Goal: Information Seeking & Learning: Learn about a topic

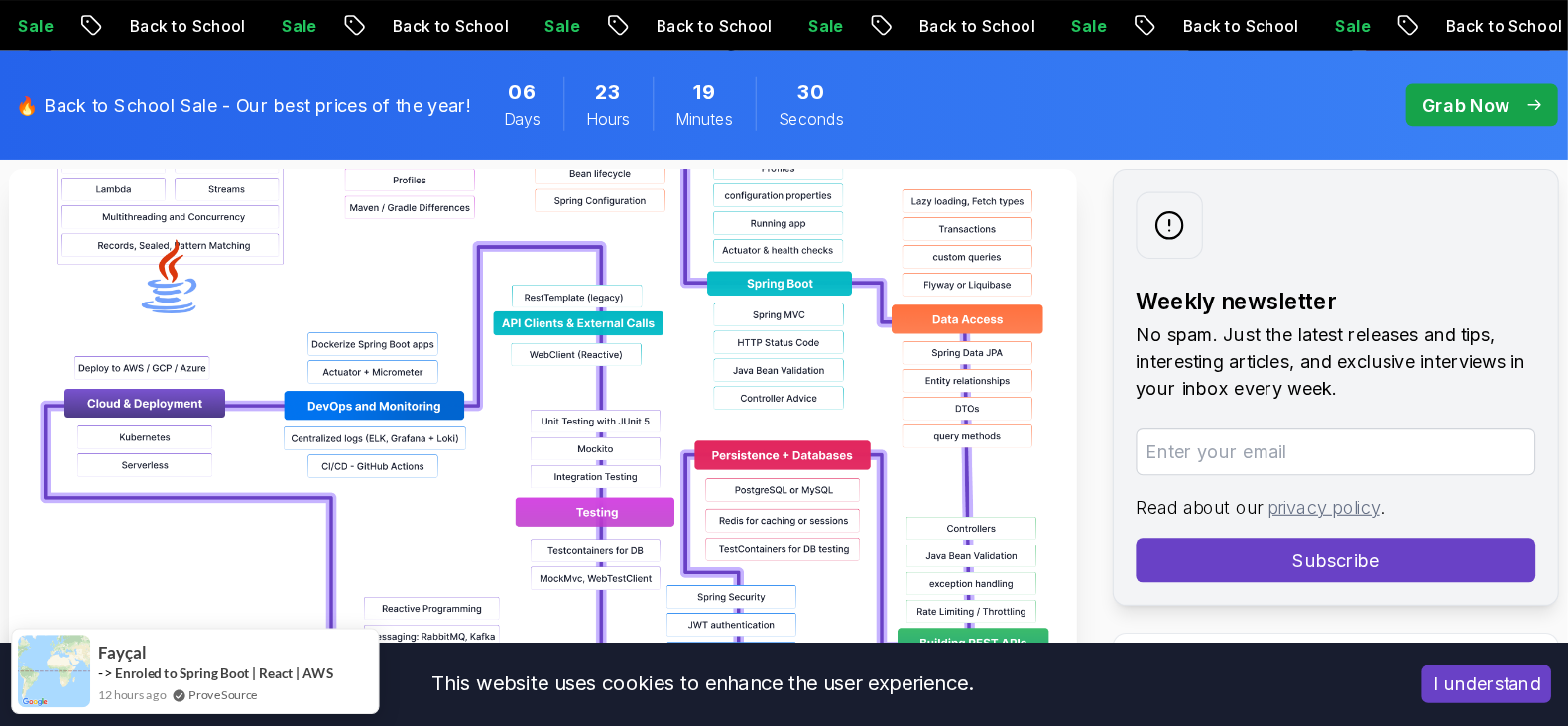
scroll to position [396, 0]
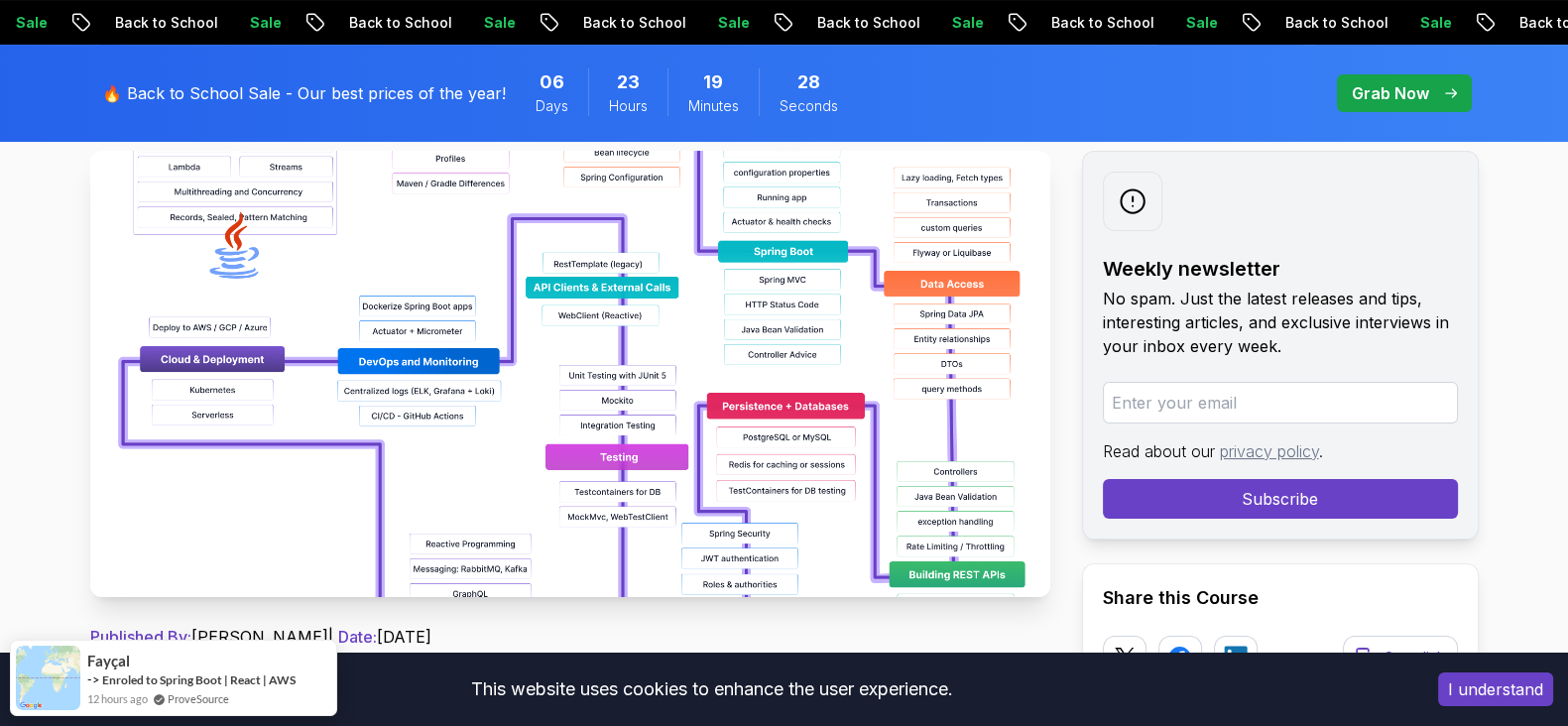
drag, startPoint x: 1261, startPoint y: 0, endPoint x: 869, endPoint y: 318, distance: 504.8
click at [869, 318] on img at bounding box center [570, 374] width 959 height 447
click at [952, 531] on img at bounding box center [570, 374] width 959 height 447
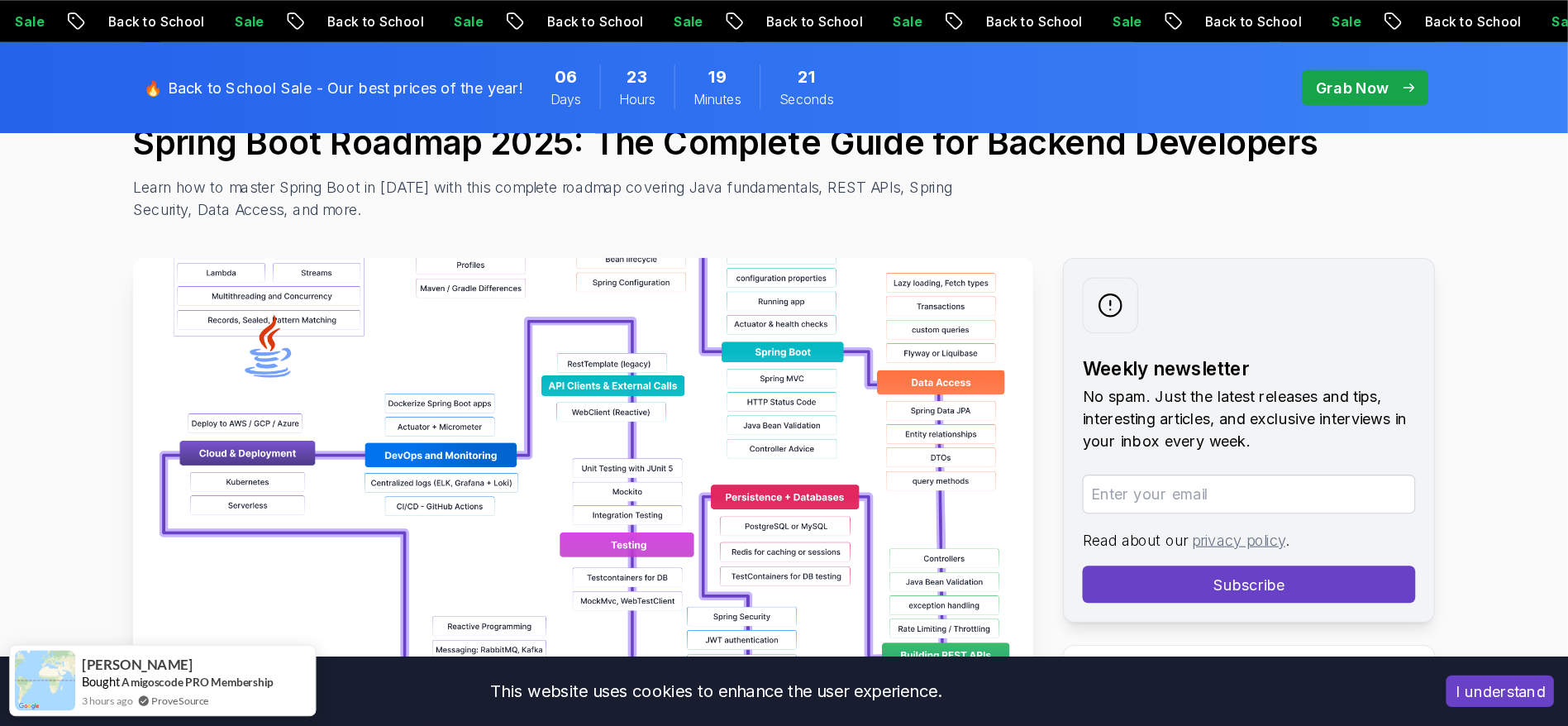
scroll to position [227, 0]
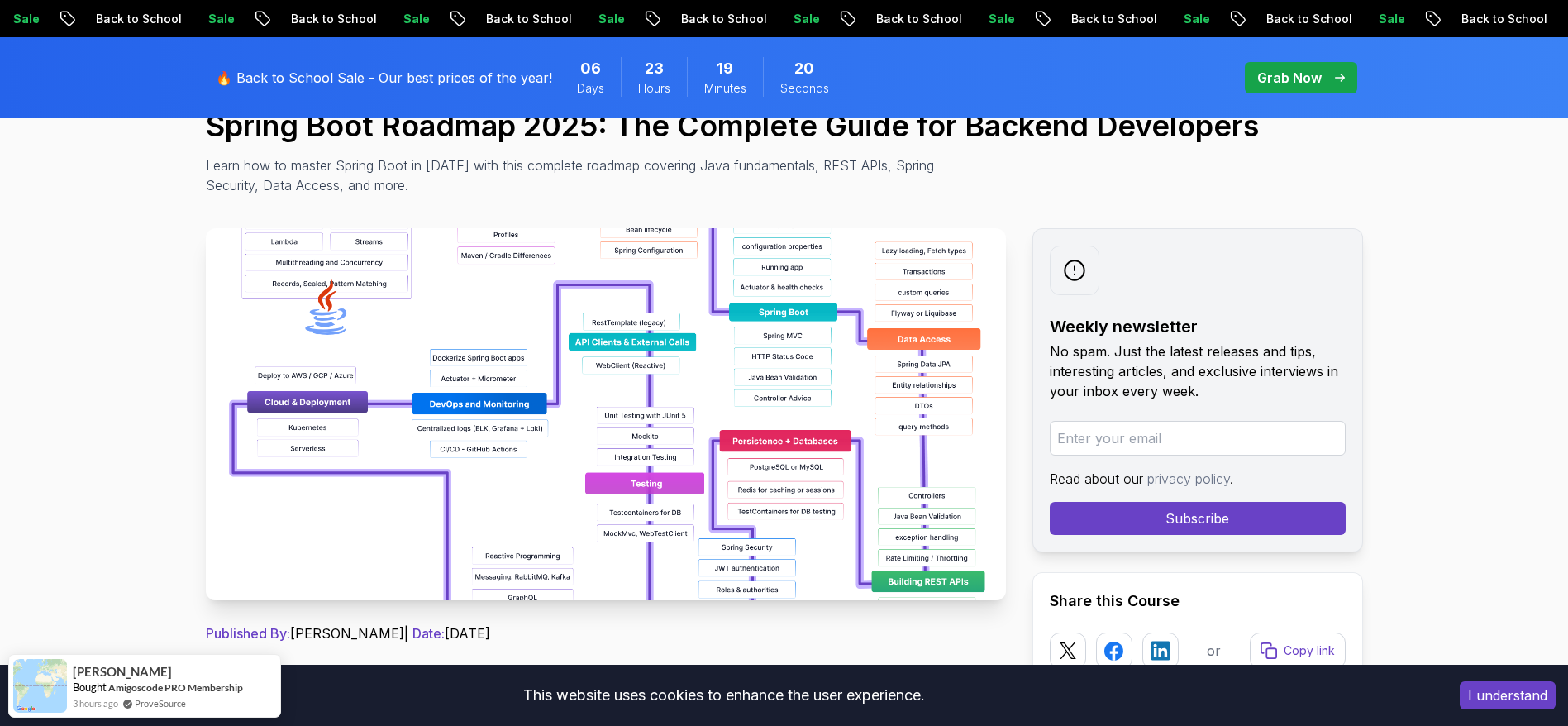
drag, startPoint x: 1322, startPoint y: 1, endPoint x: 1025, endPoint y: 218, distance: 367.8
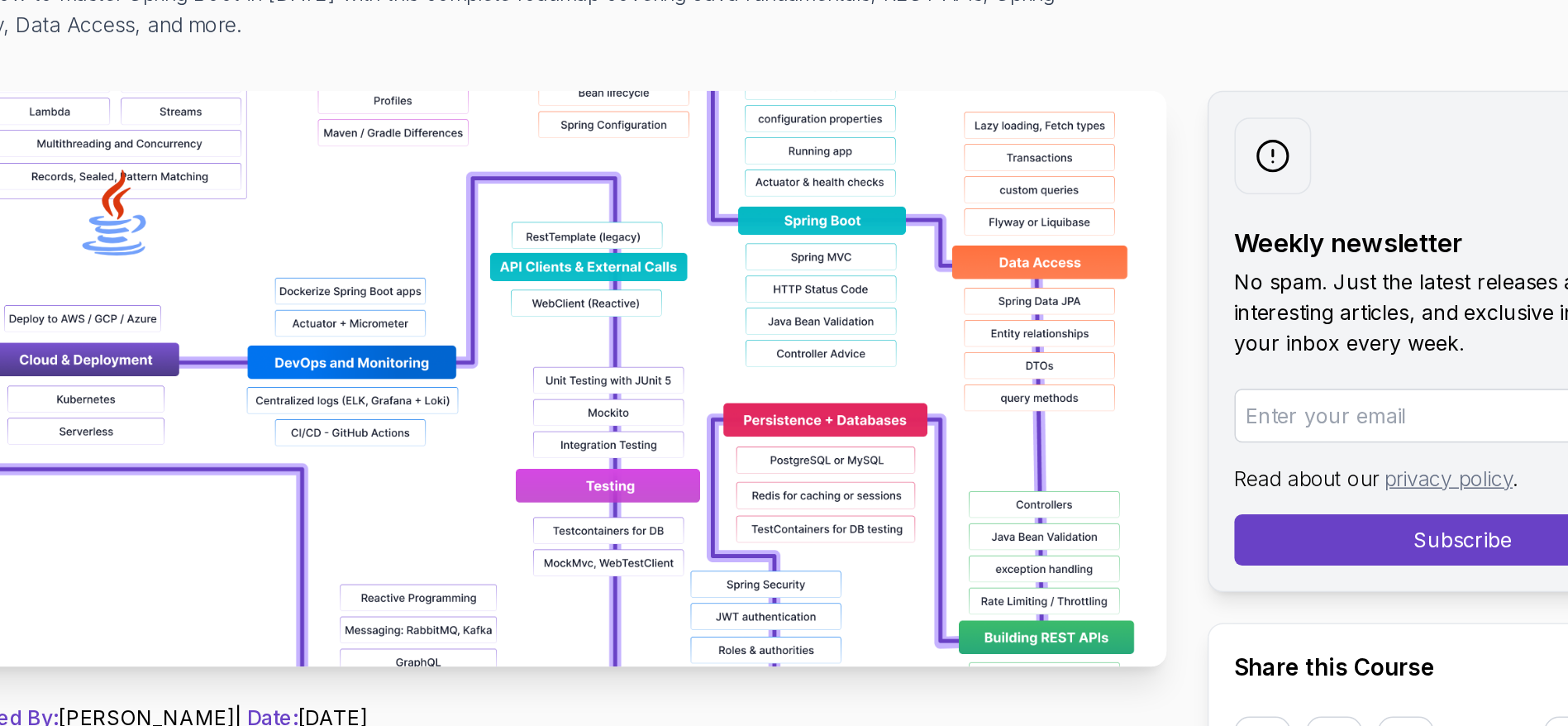
click at [702, 390] on img at bounding box center [605, 414] width 800 height 372
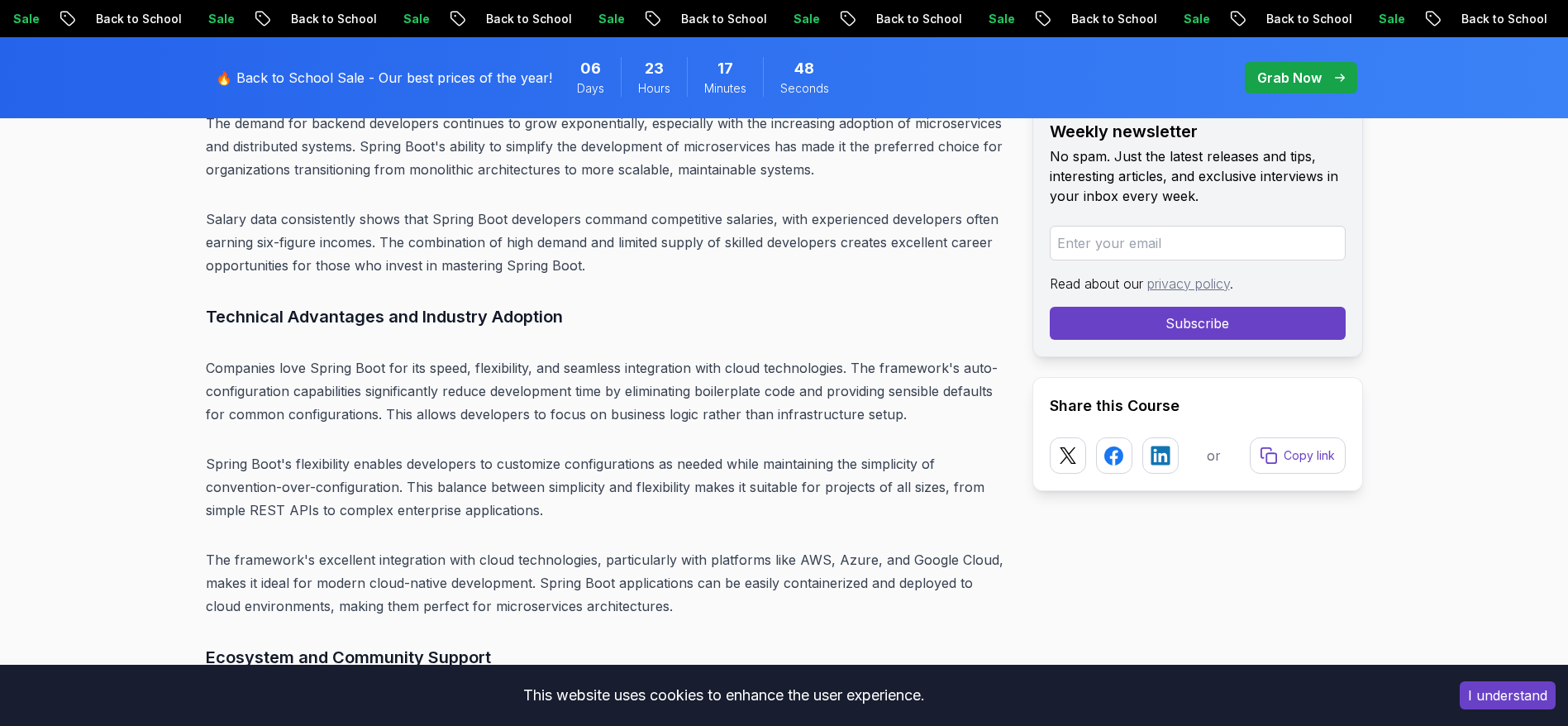
scroll to position [4098, 0]
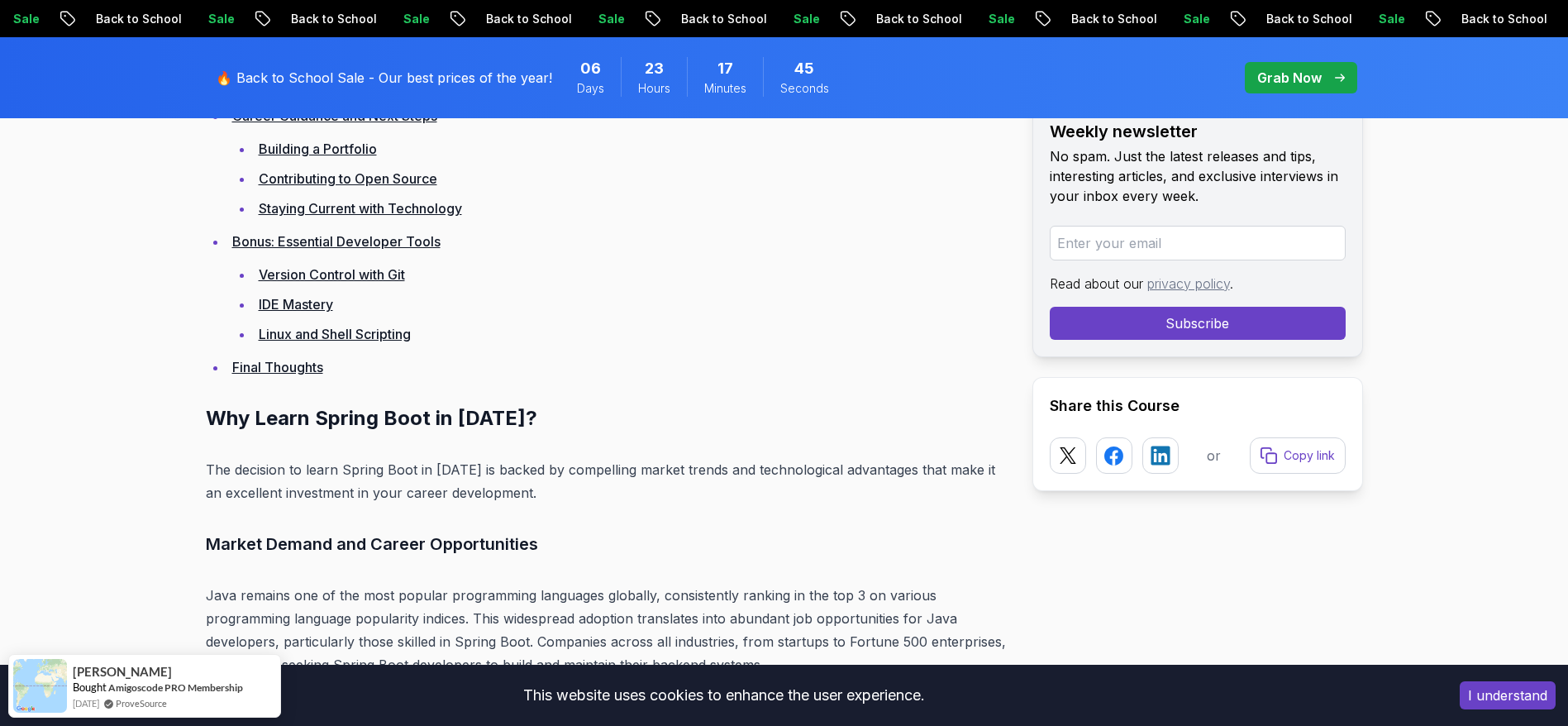
click at [370, 326] on link "Linux and Shell Scripting" at bounding box center [334, 334] width 152 height 17
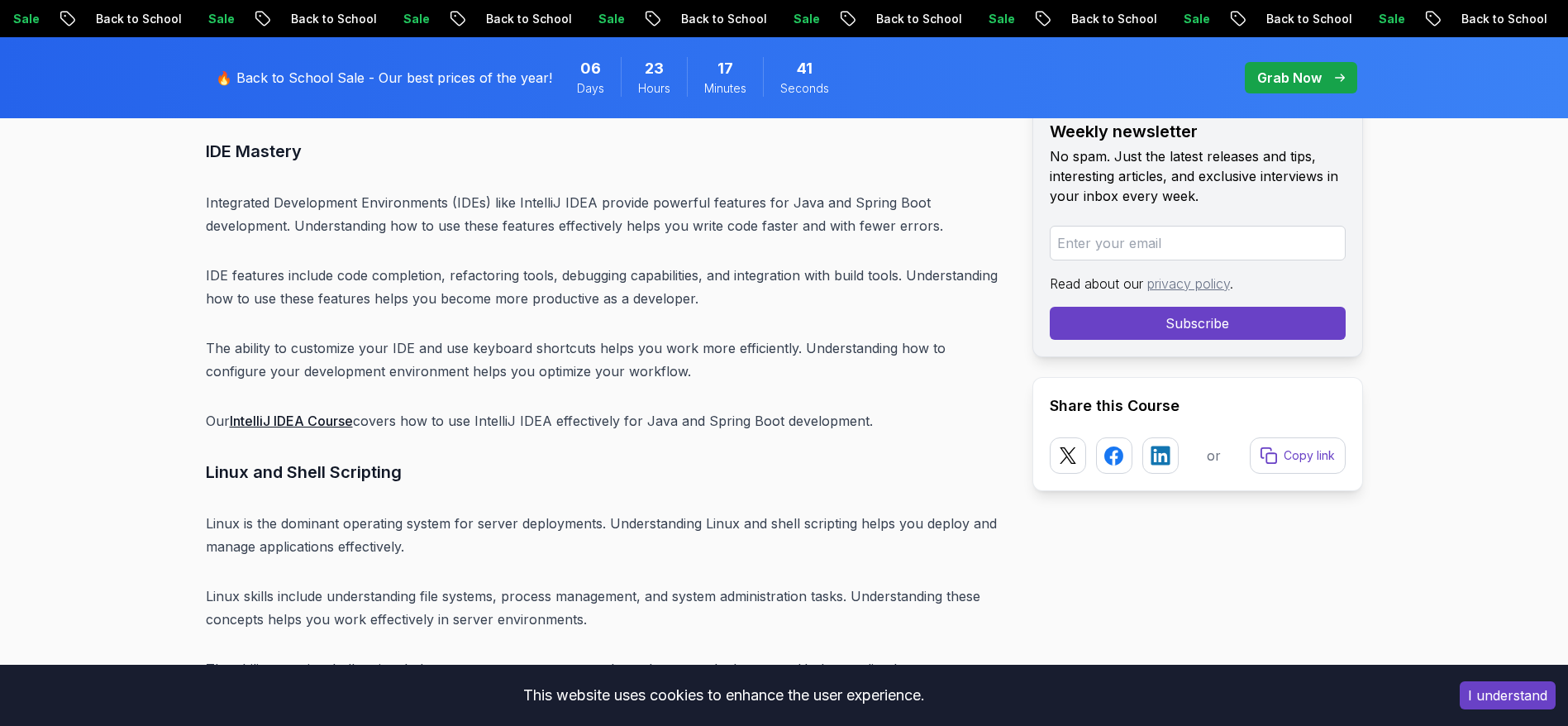
scroll to position [20273, 0]
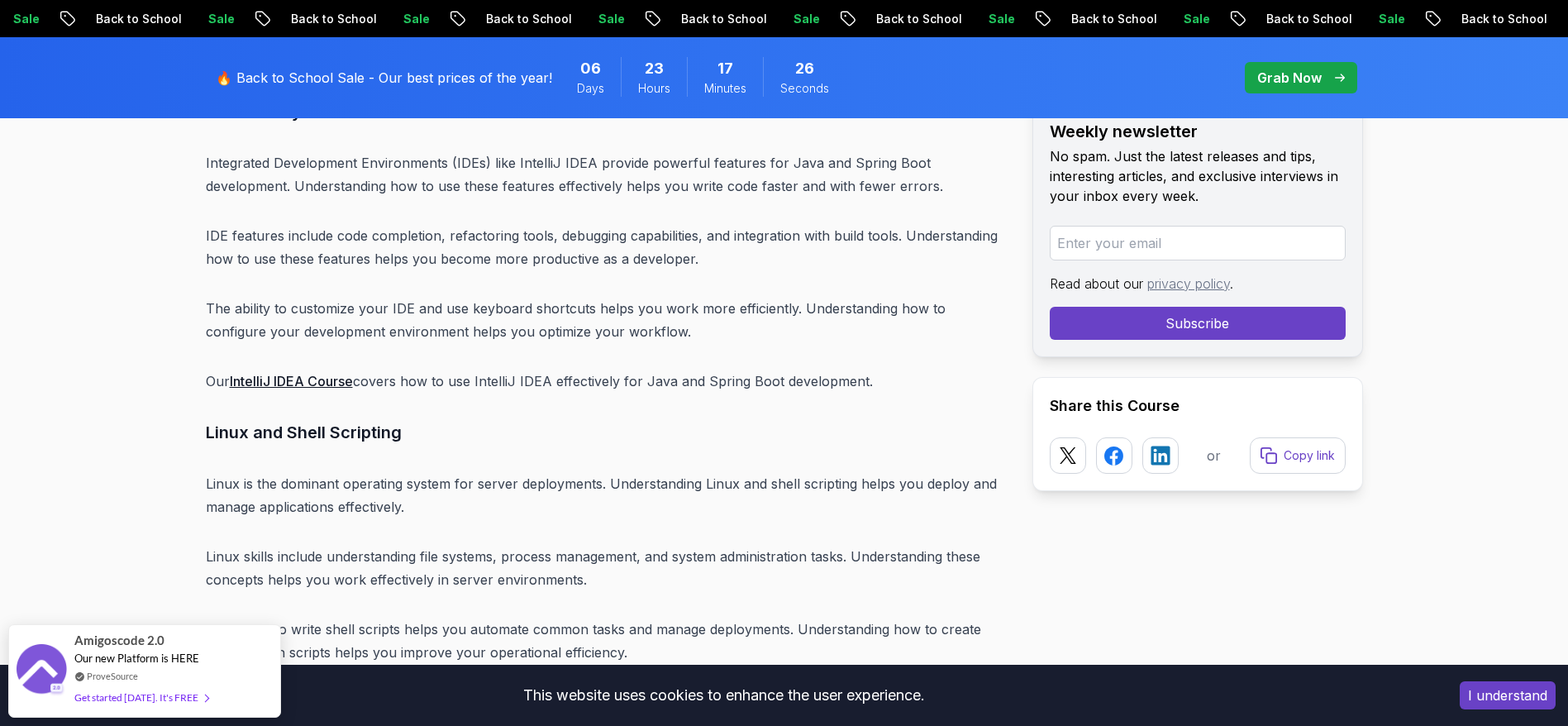
click at [318, 482] on link "Linux for Professionals" at bounding box center [301, 702] width 143 height 17
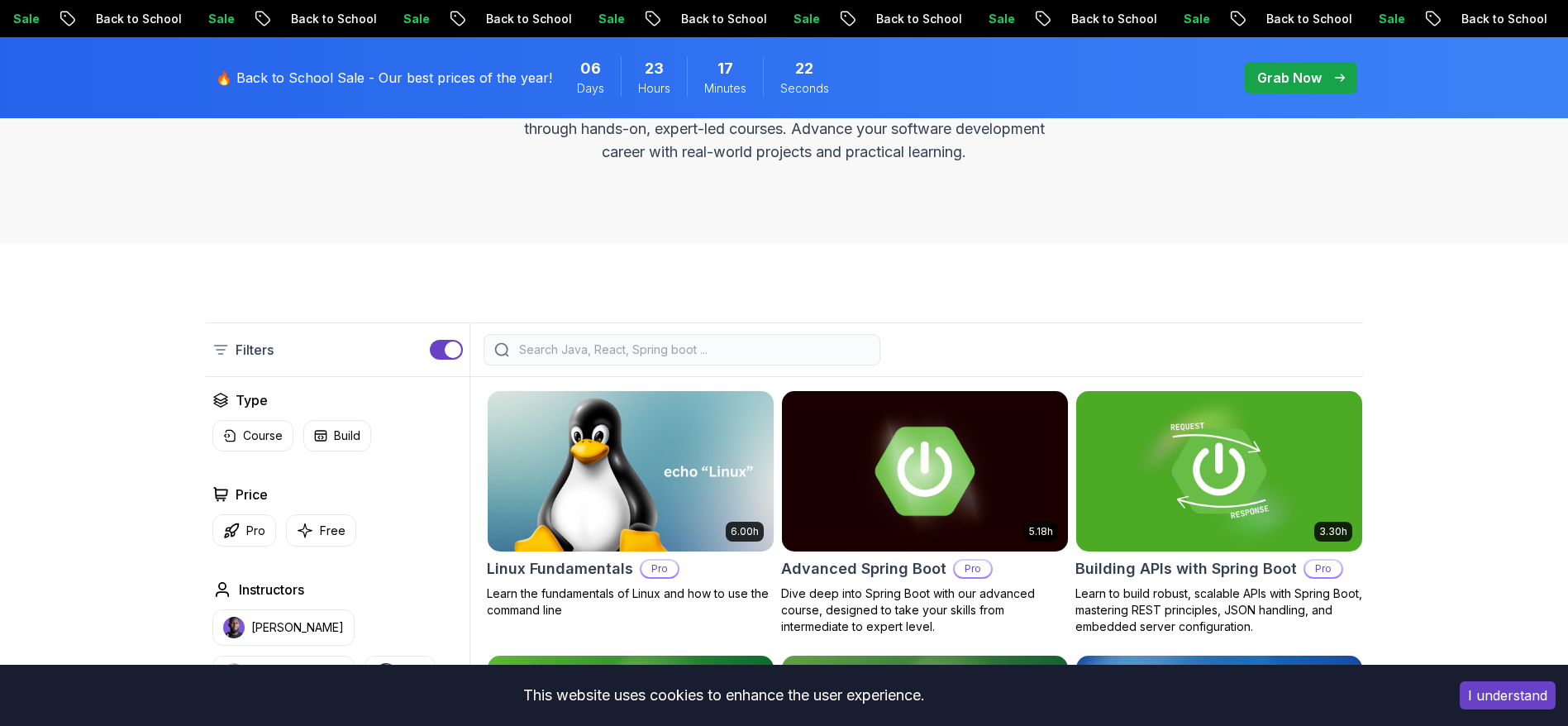
scroll to position [496, 0]
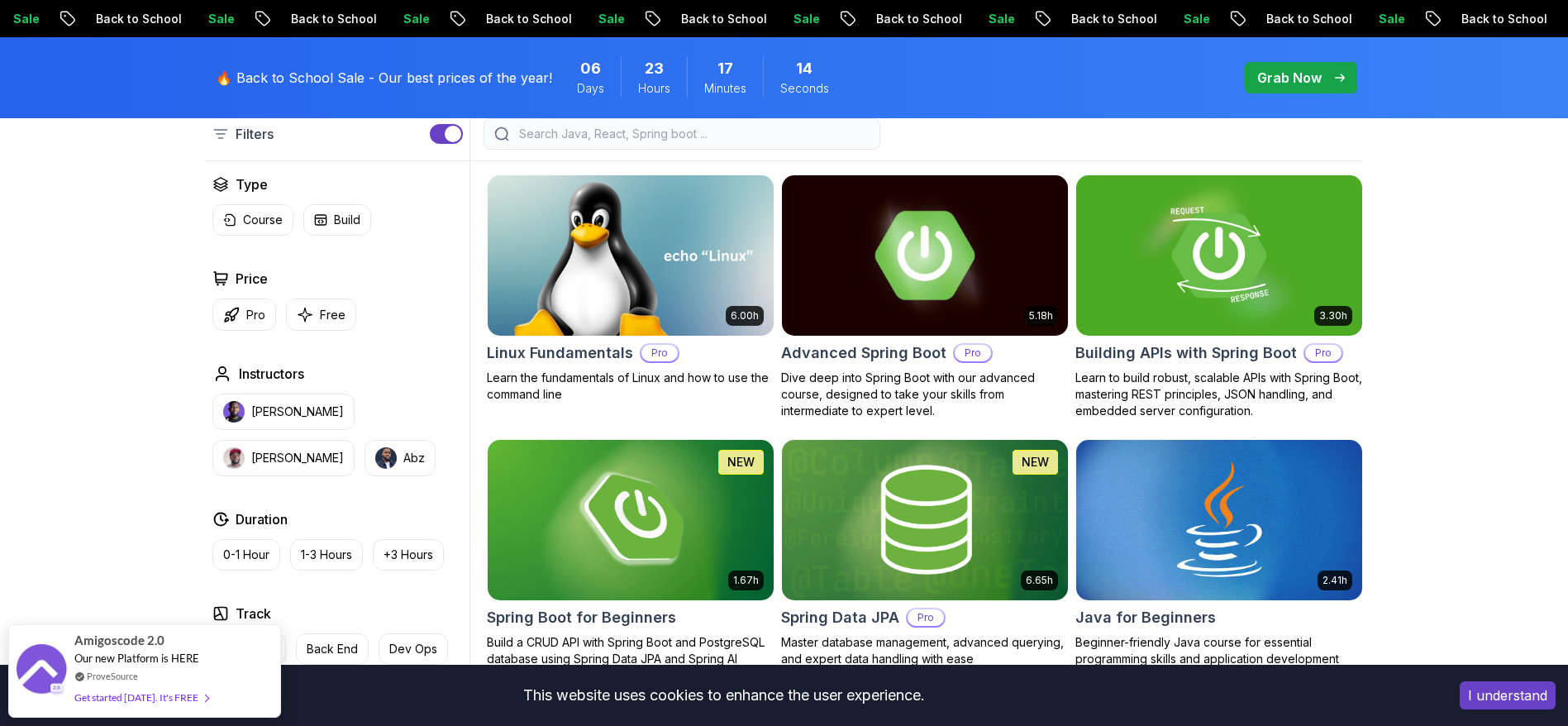
click at [893, 266] on img at bounding box center [924, 254] width 300 height 167
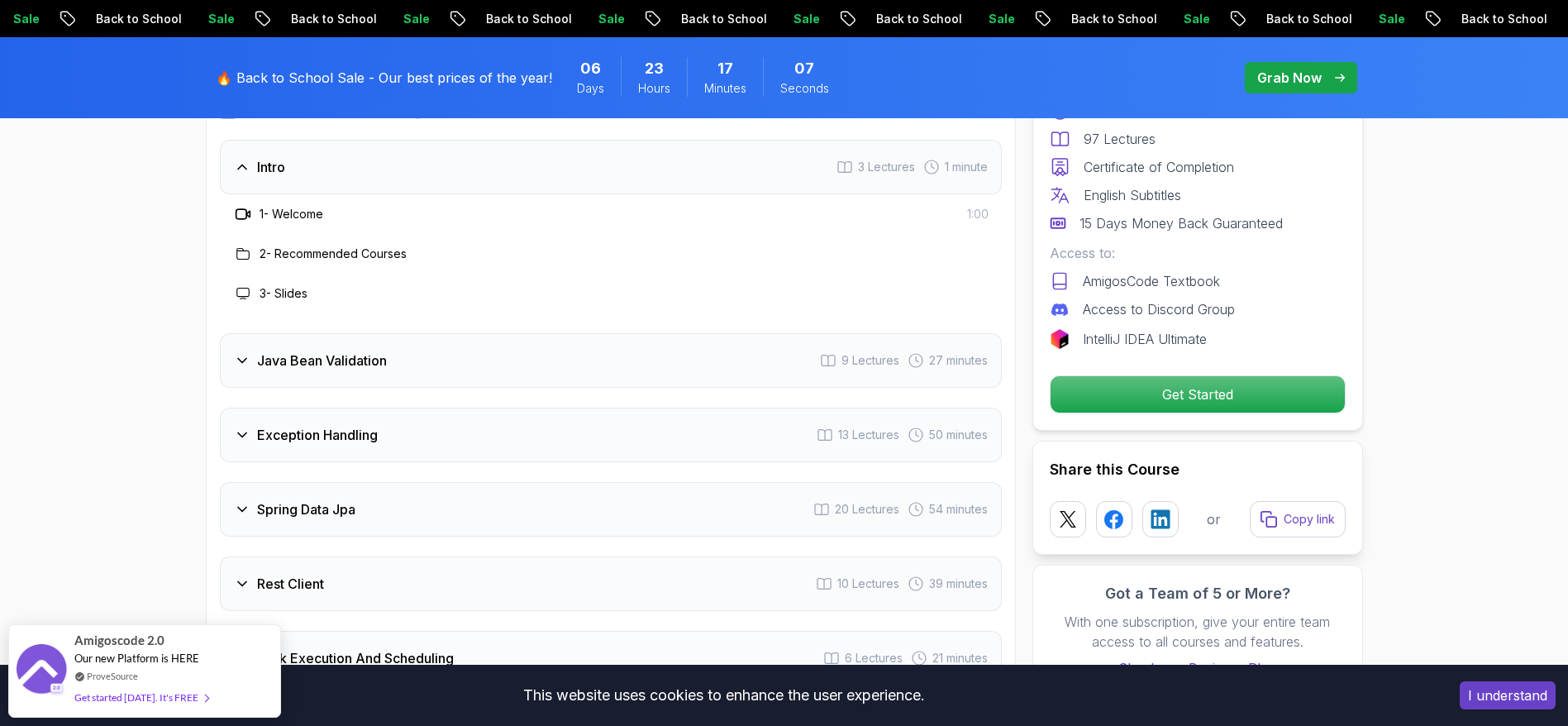
scroll to position [2355, 0]
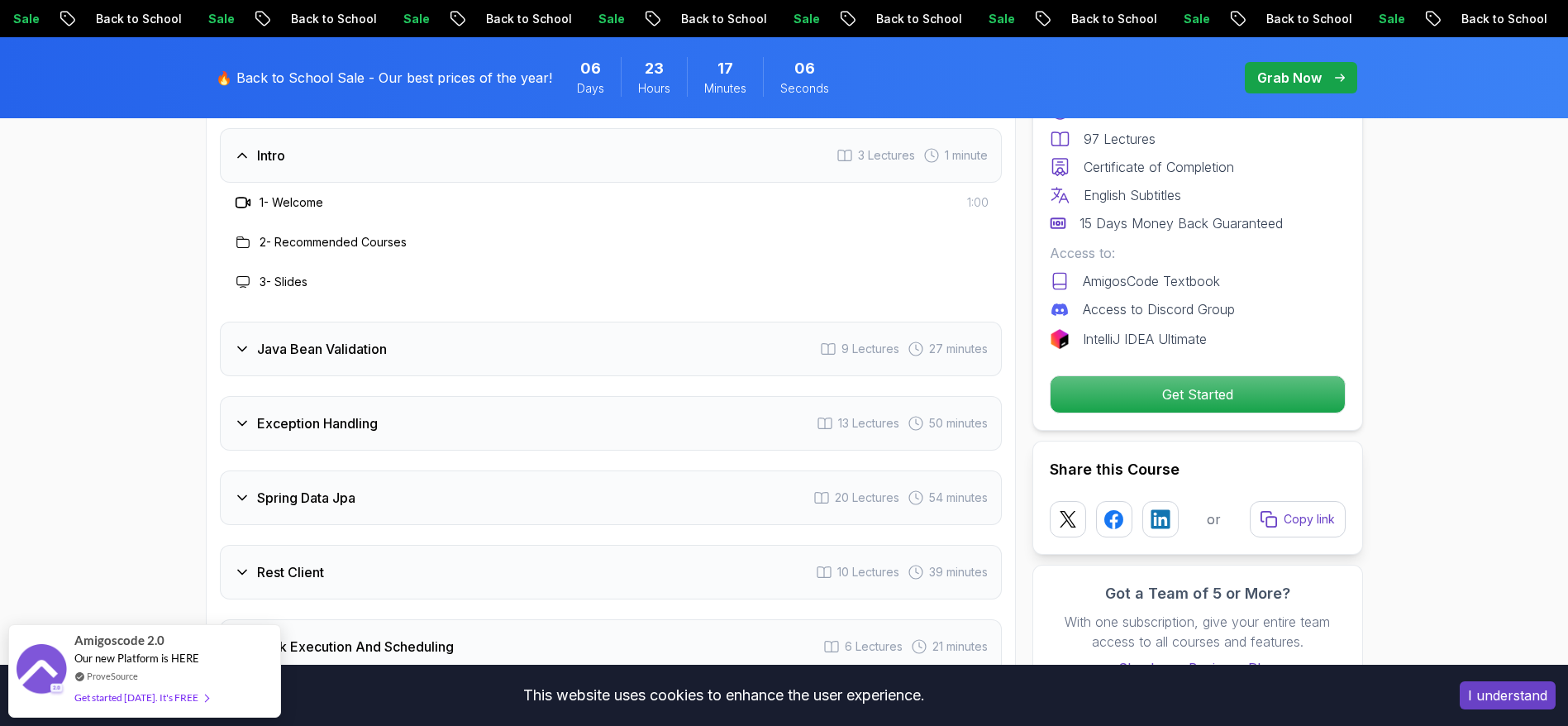
click at [263, 339] on h3 "Java Bean Validation" at bounding box center [322, 349] width 130 height 20
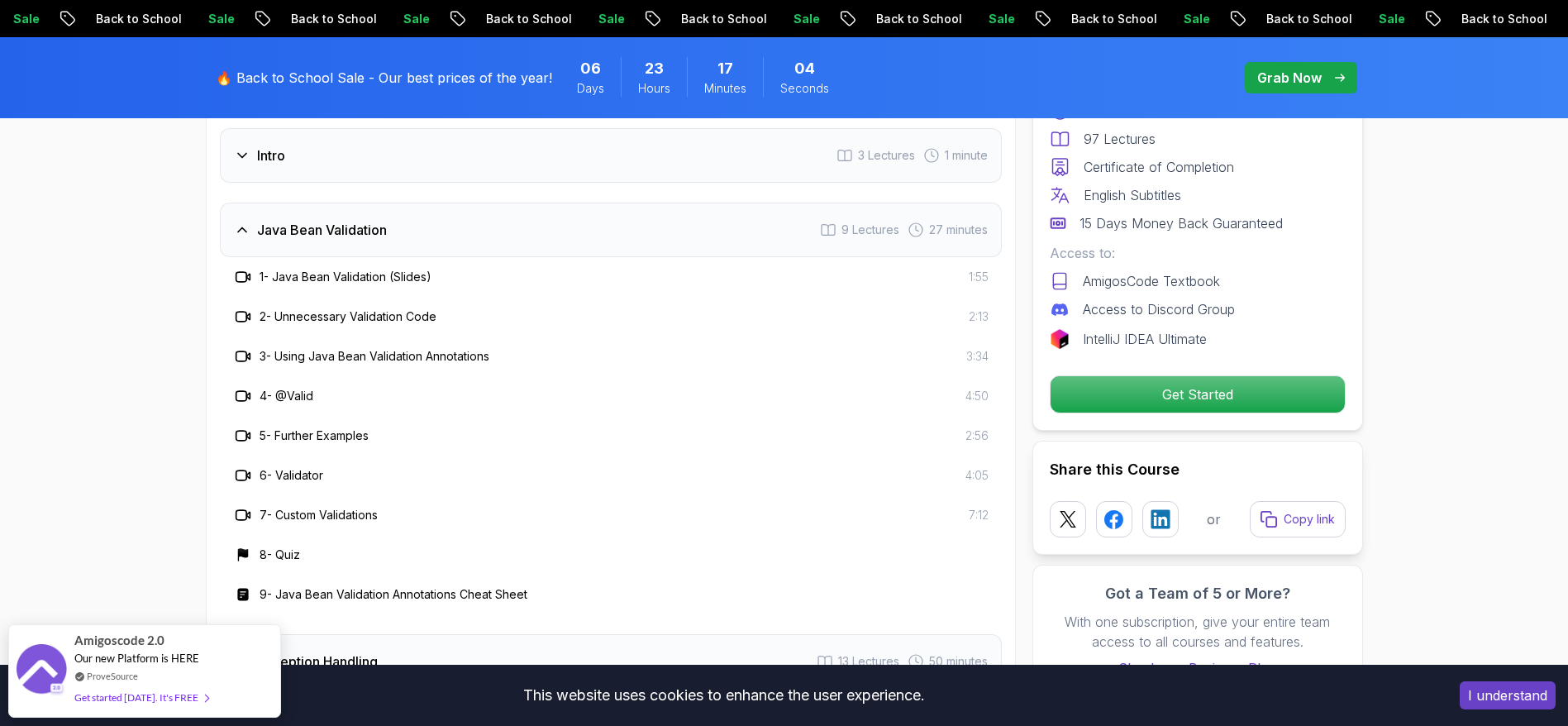
click at [244, 269] on icon at bounding box center [243, 277] width 17 height 17
click at [310, 269] on h3 "1 - Java Bean Validation (Slides)" at bounding box center [345, 277] width 172 height 17
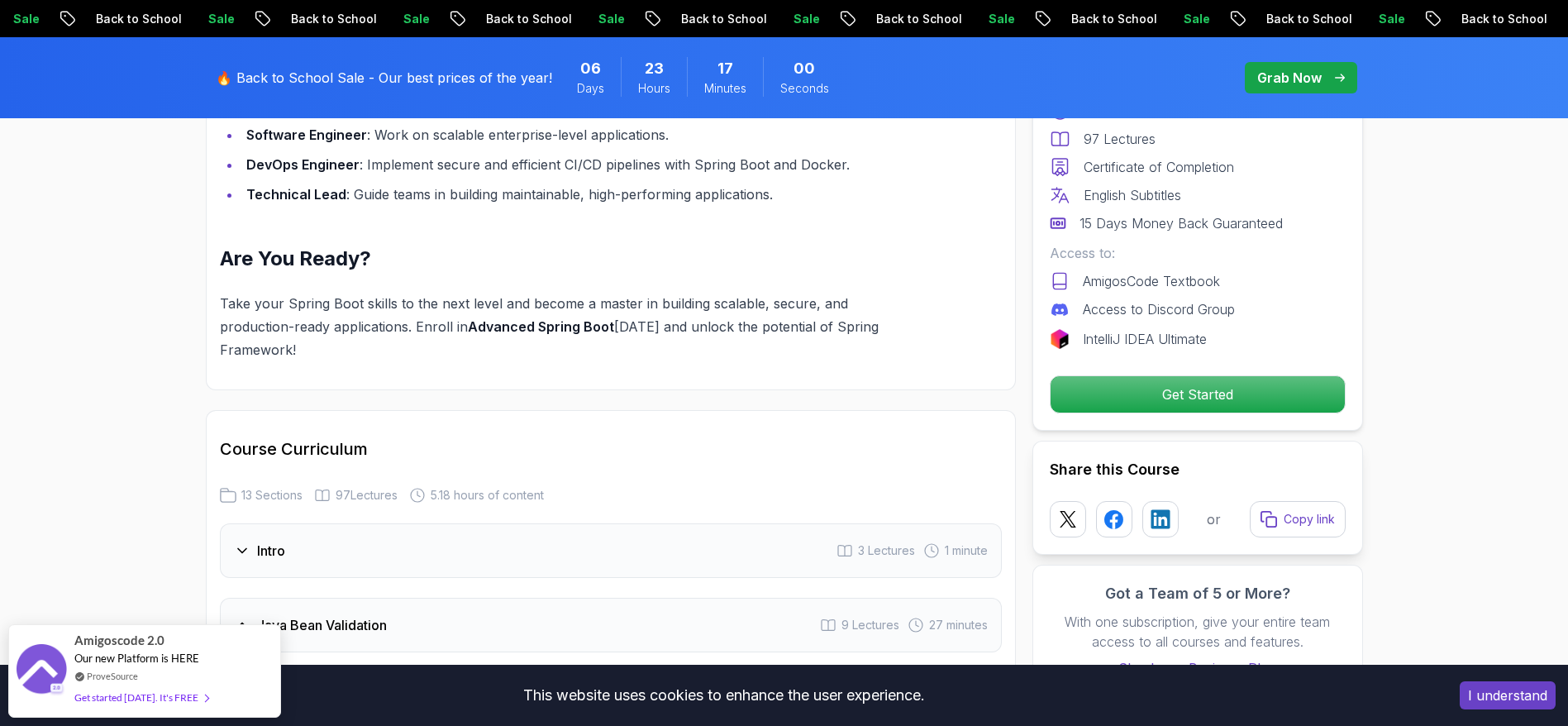
scroll to position [1983, 0]
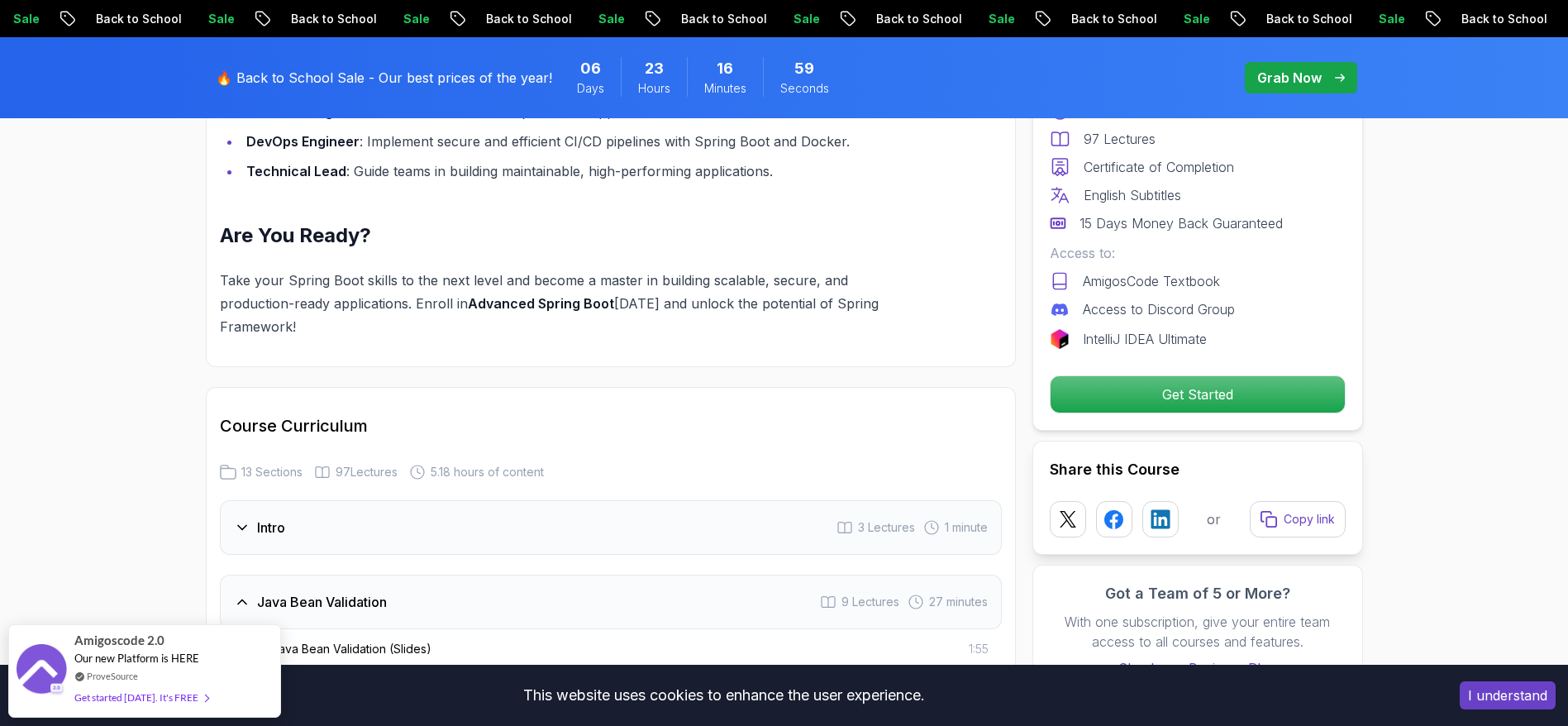
click at [252, 574] on div "Java Bean Validation 9 Lectures 27 minutes" at bounding box center [610, 602] width 782 height 55
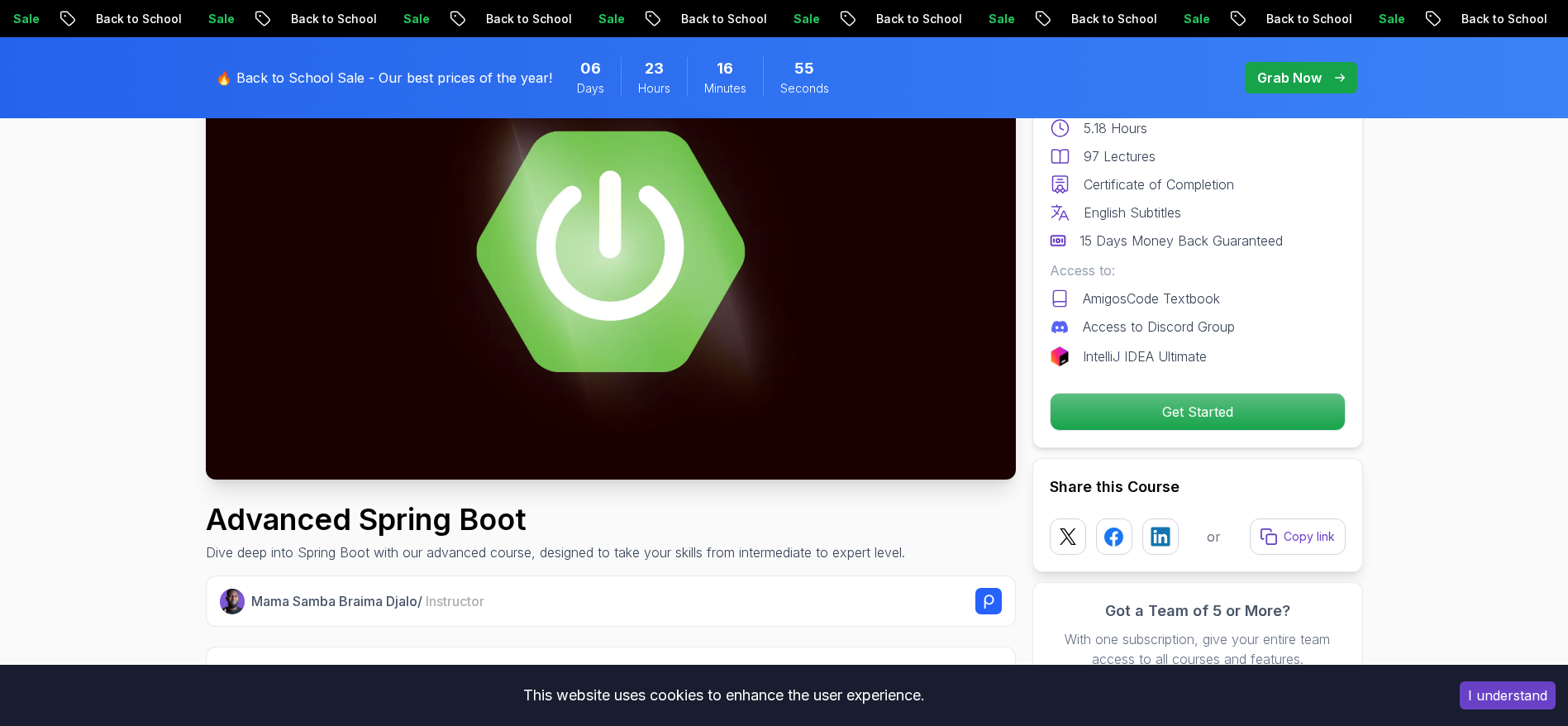
scroll to position [0, 0]
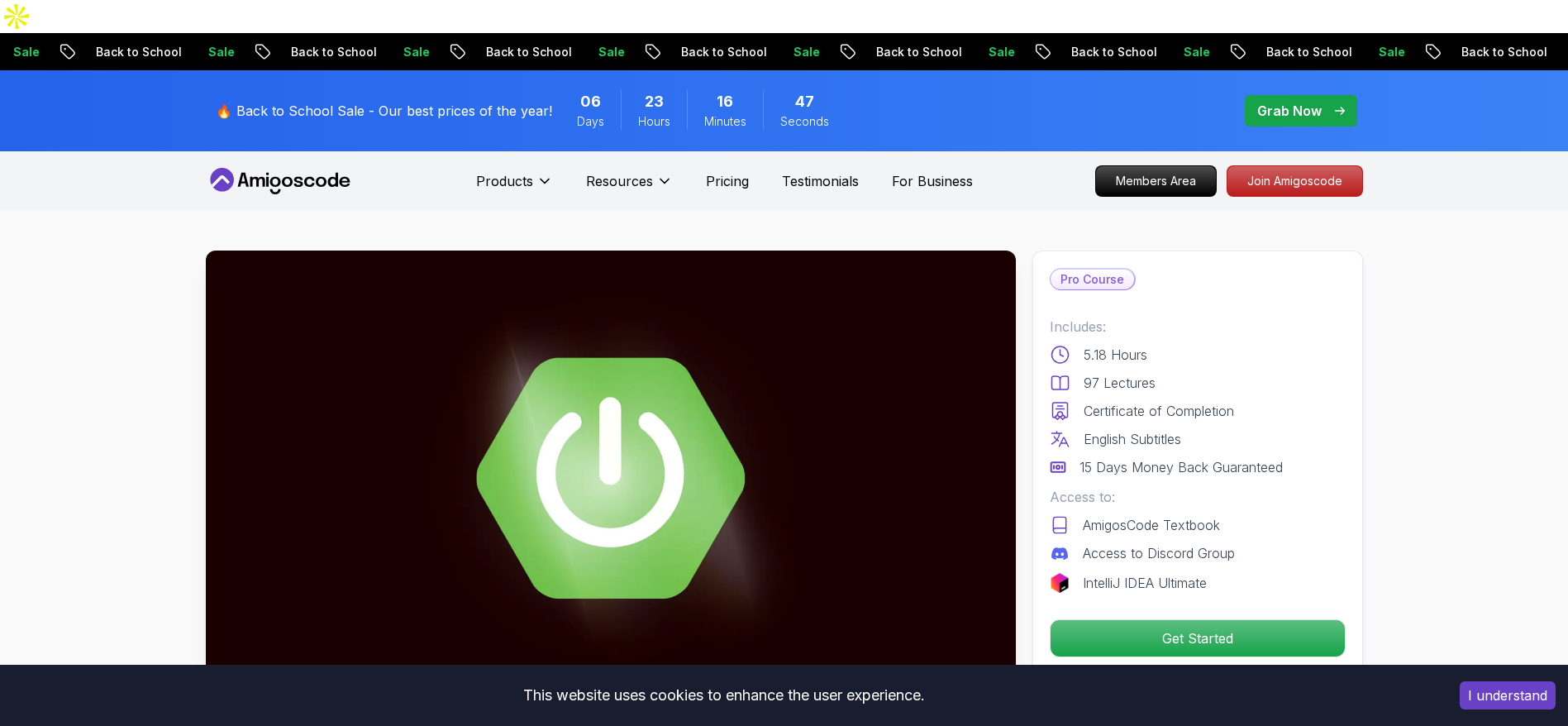
click at [1280, 101] on p "Grab Now" at bounding box center [1290, 111] width 65 height 20
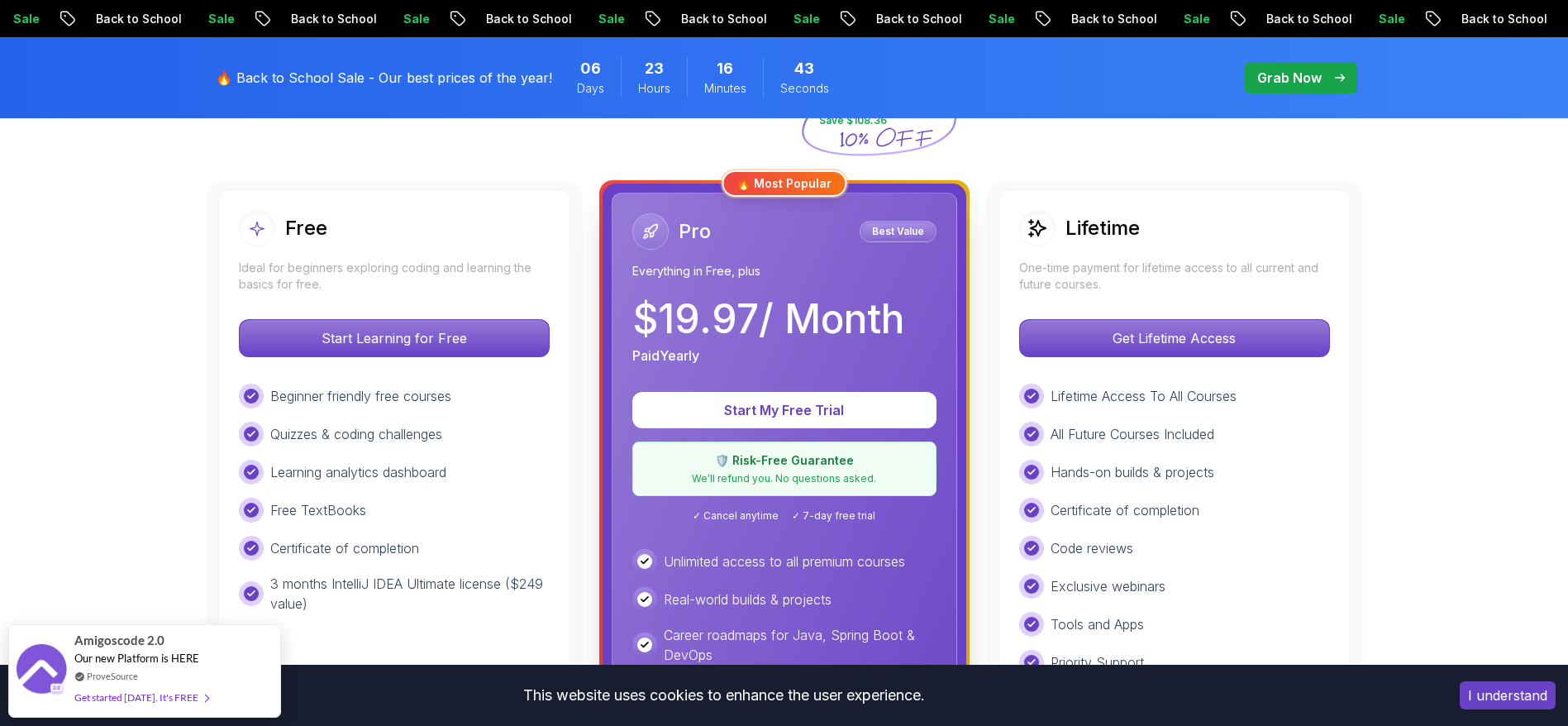
scroll to position [496, 0]
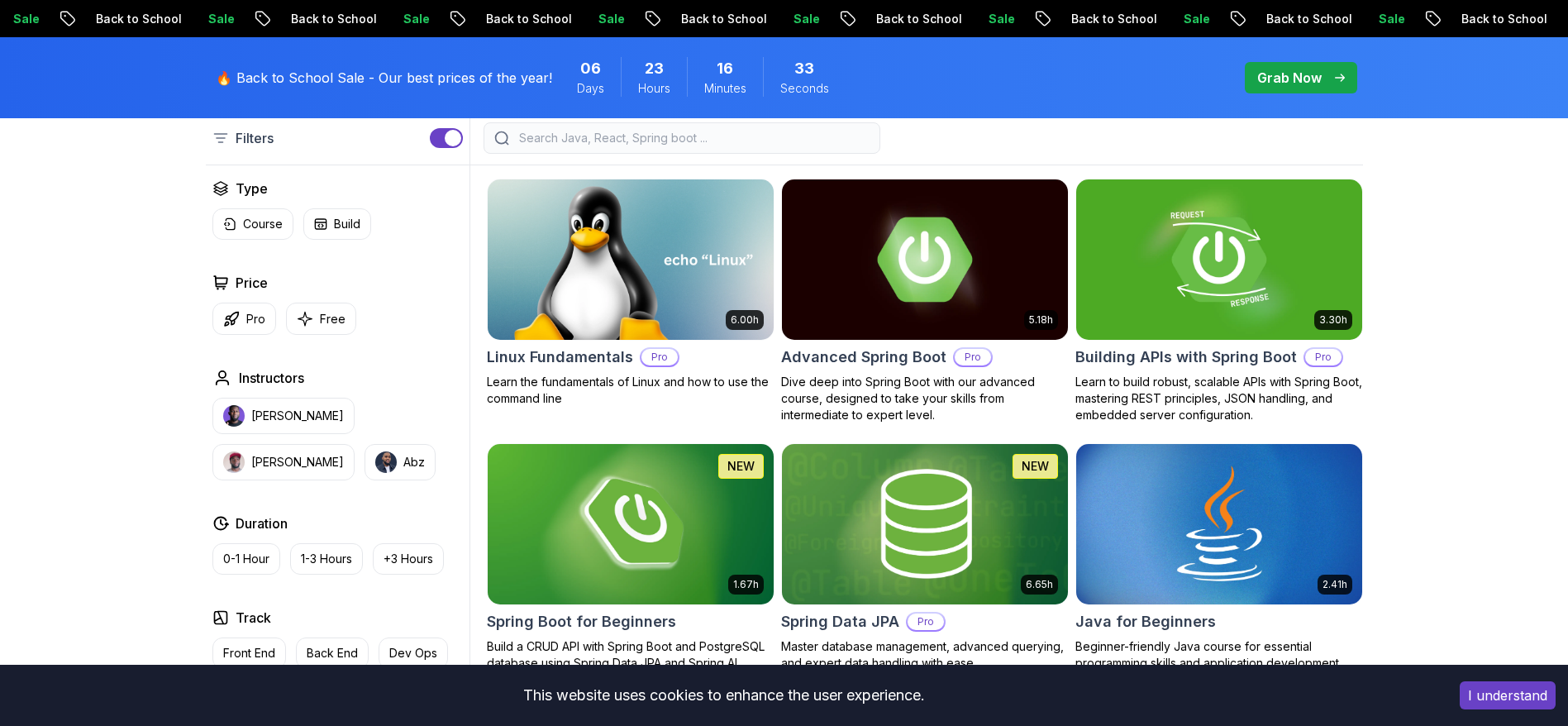
scroll to position [496, 0]
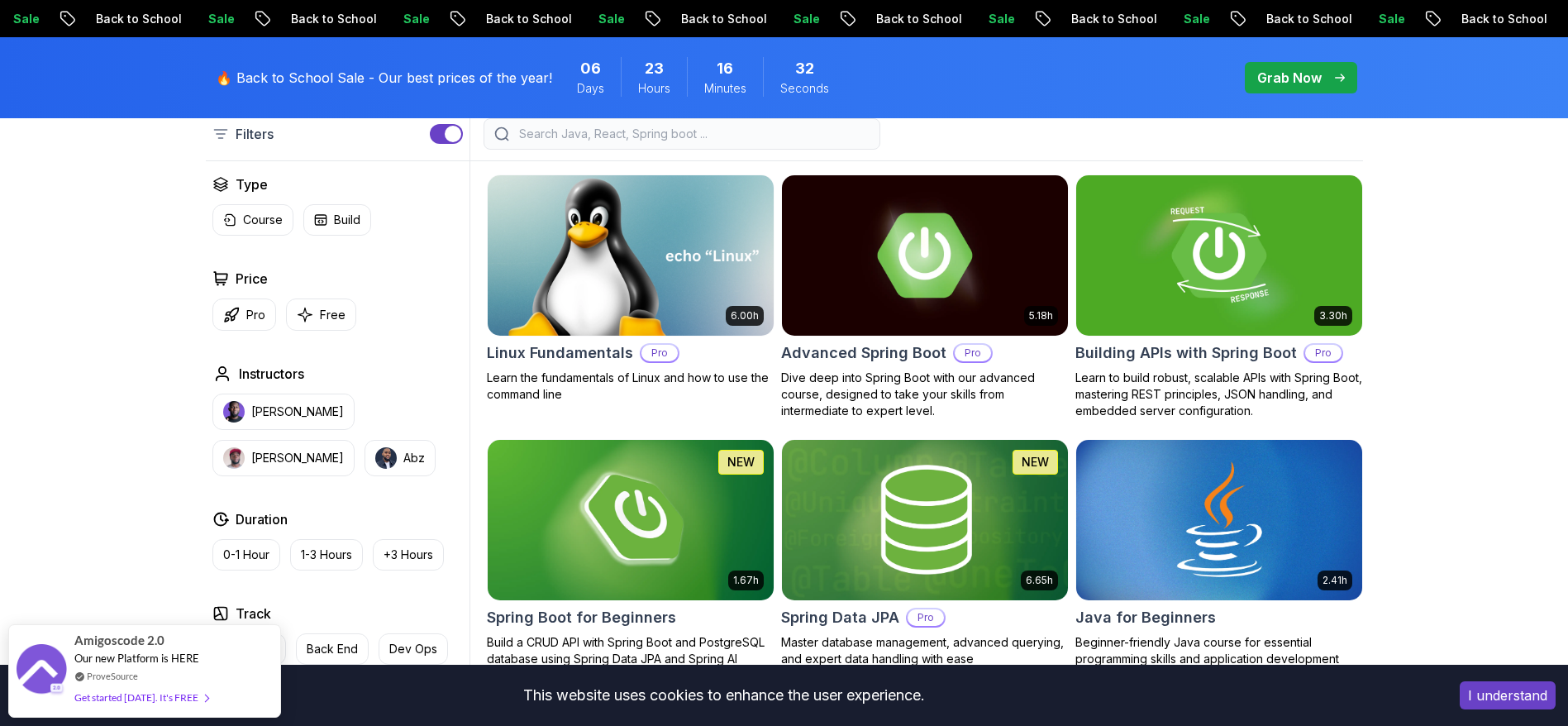
click at [643, 259] on img at bounding box center [630, 254] width 300 height 167
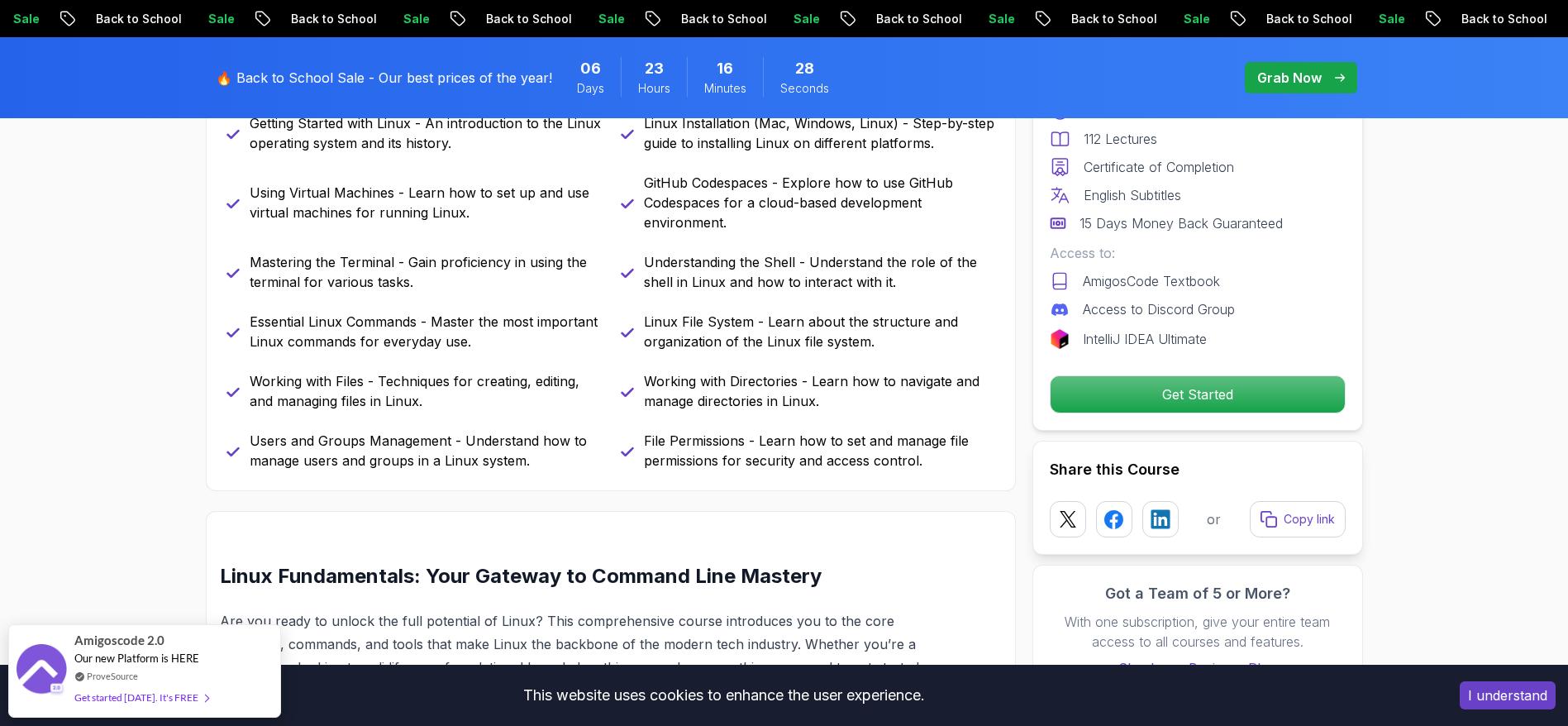
scroll to position [1363, 0]
